Goal: Browse casually

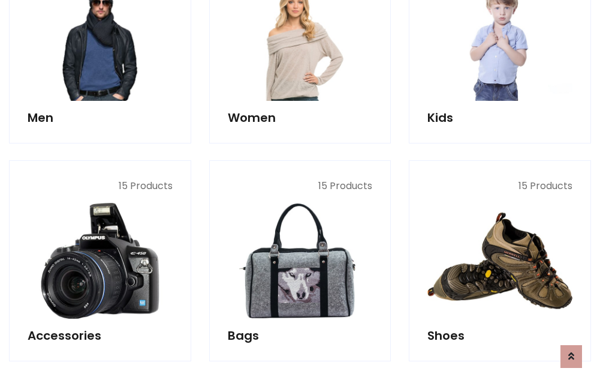
scroll to position [401, 0]
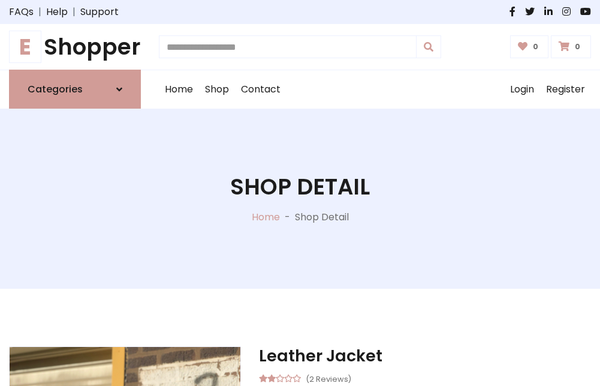
click at [75, 47] on h1 "E Shopper" at bounding box center [75, 47] width 132 height 26
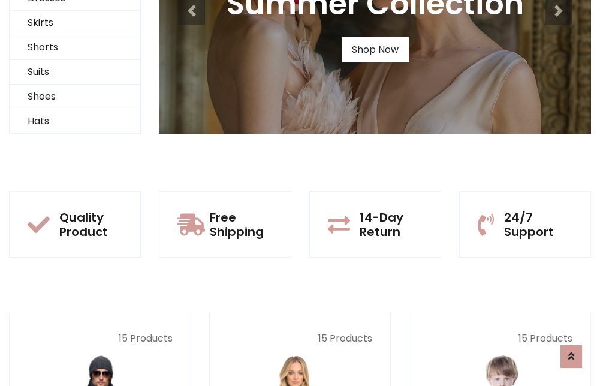
scroll to position [116, 0]
